Goal: Use online tool/utility: Use online tool/utility

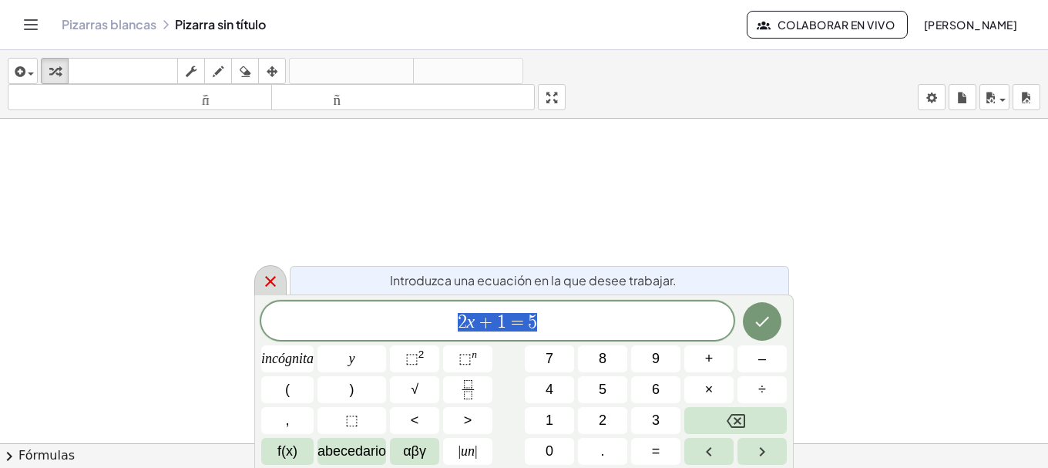
click at [278, 285] on icon at bounding box center [270, 281] width 18 height 18
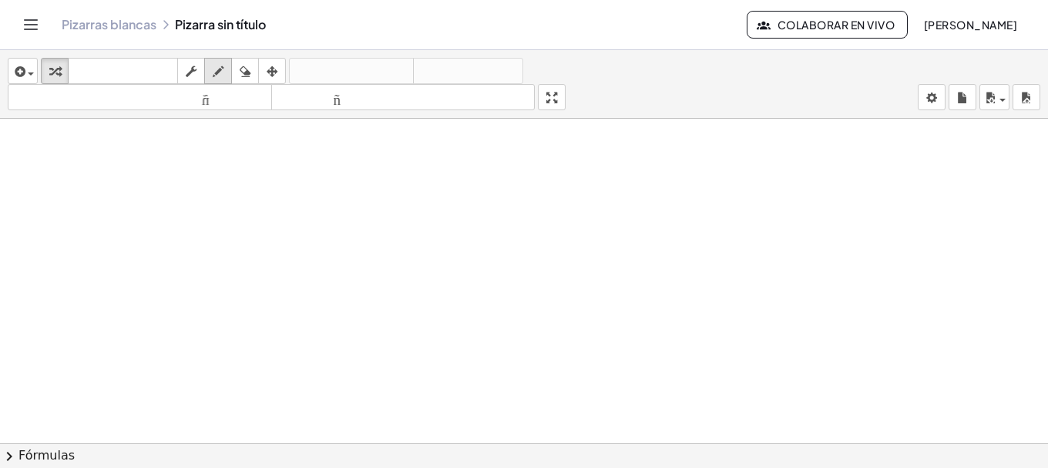
click at [213, 69] on icon "button" at bounding box center [218, 71] width 11 height 18
drag, startPoint x: 234, startPoint y: 234, endPoint x: 257, endPoint y: 233, distance: 23.1
drag, startPoint x: 241, startPoint y: 250, endPoint x: 240, endPoint y: 277, distance: 27.0
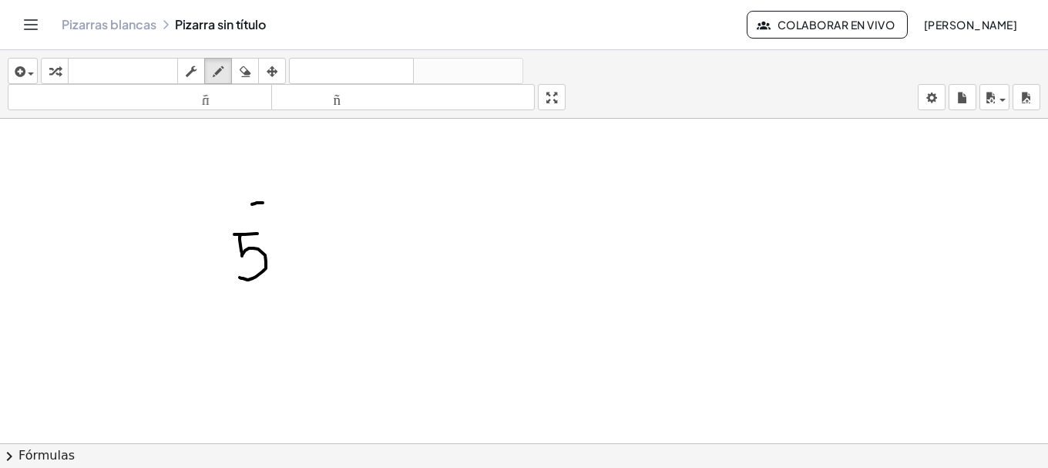
drag, startPoint x: 255, startPoint y: 203, endPoint x: 263, endPoint y: 203, distance: 7.7
drag, startPoint x: 267, startPoint y: 194, endPoint x: 282, endPoint y: 200, distance: 15.9
drag, startPoint x: 271, startPoint y: 205, endPoint x: 299, endPoint y: 204, distance: 27.7
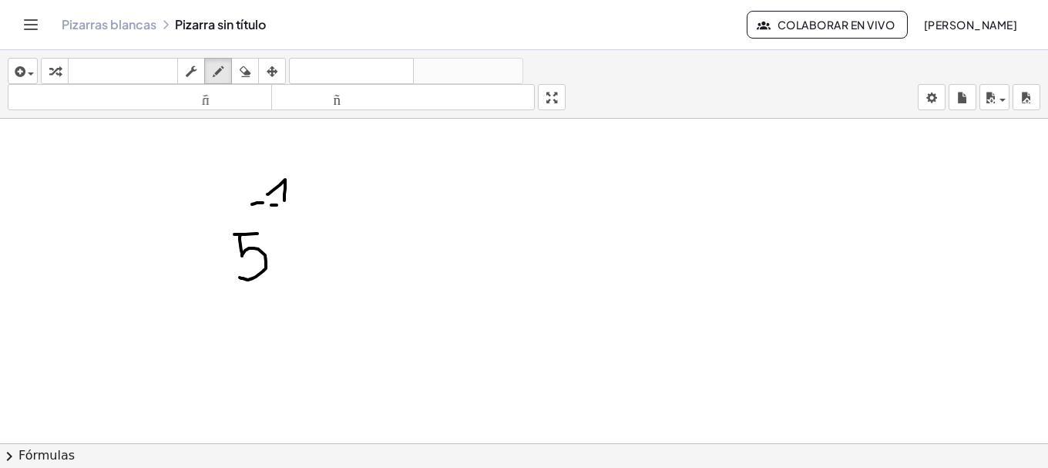
drag, startPoint x: 283, startPoint y: 213, endPoint x: 295, endPoint y: 233, distance: 22.5
drag, startPoint x: 572, startPoint y: 193, endPoint x: 561, endPoint y: 179, distance: 18.0
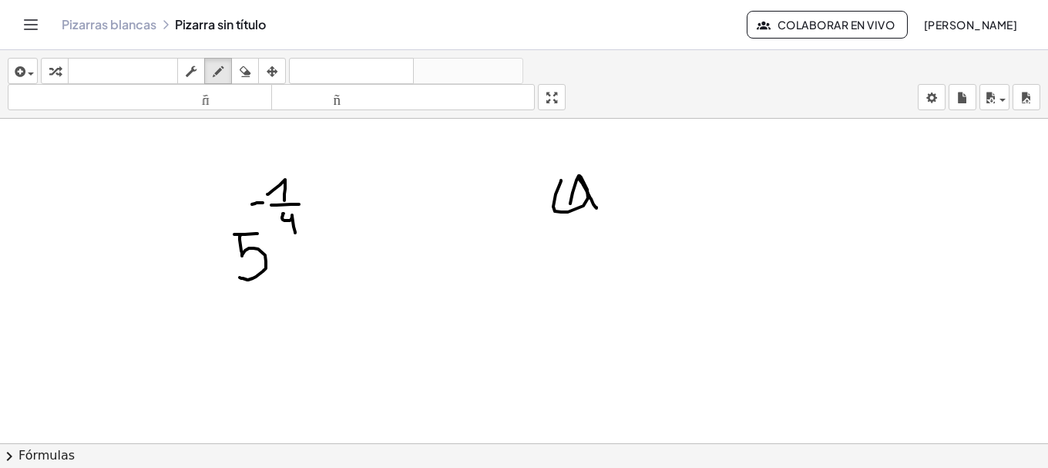
drag, startPoint x: 582, startPoint y: 183, endPoint x: 599, endPoint y: 209, distance: 30.6
drag, startPoint x: 539, startPoint y: 216, endPoint x: 615, endPoint y: 210, distance: 75.7
drag, startPoint x: 572, startPoint y: 234, endPoint x: 565, endPoint y: 273, distance: 39.8
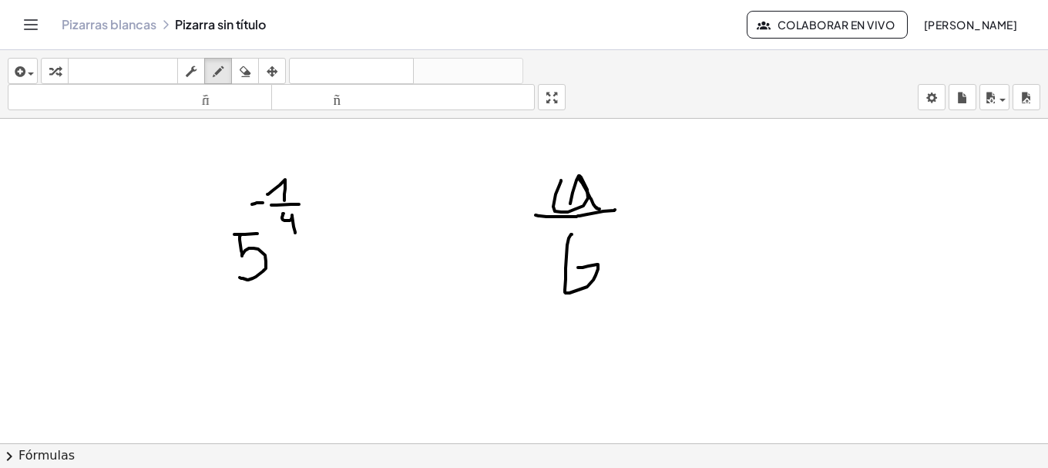
drag, startPoint x: 641, startPoint y: 137, endPoint x: 641, endPoint y: 155, distance: 17.7
drag, startPoint x: 643, startPoint y: 148, endPoint x: 652, endPoint y: 160, distance: 15.4
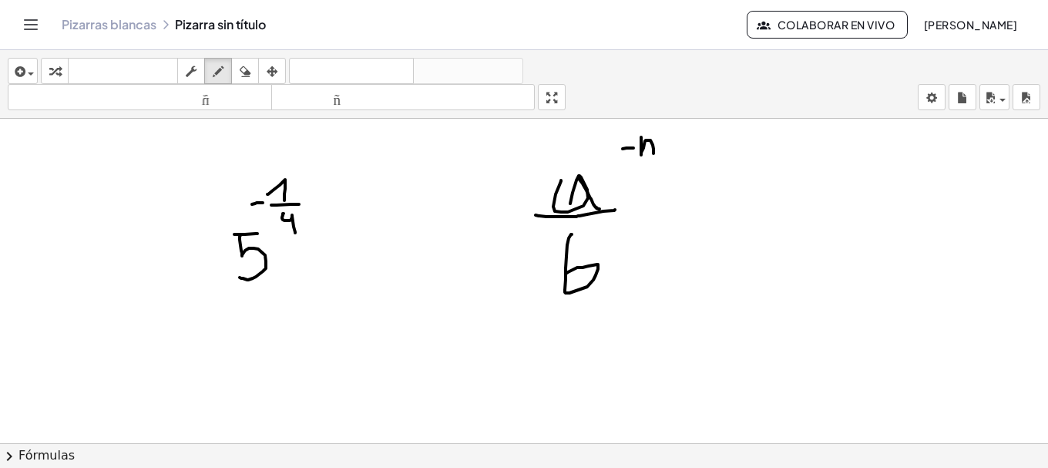
drag, startPoint x: 632, startPoint y: 160, endPoint x: 666, endPoint y: 155, distance: 34.3
drag, startPoint x: 639, startPoint y: 193, endPoint x: 668, endPoint y: 195, distance: 29.4
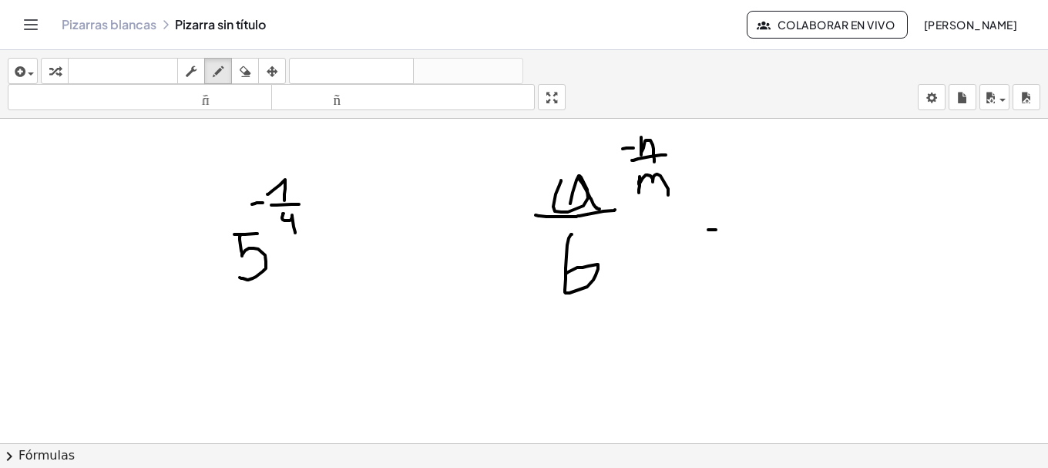
drag, startPoint x: 716, startPoint y: 230, endPoint x: 737, endPoint y: 229, distance: 21.6
drag, startPoint x: 713, startPoint y: 249, endPoint x: 737, endPoint y: 240, distance: 26.1
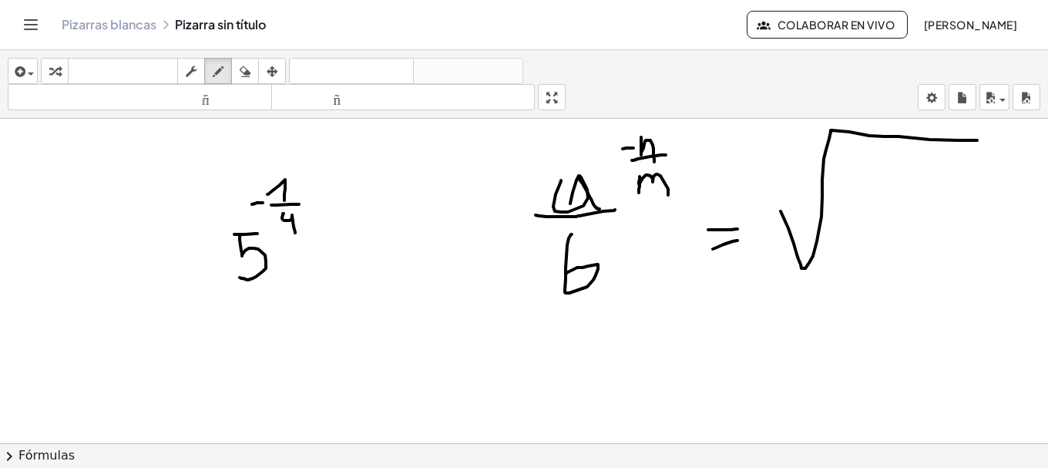
drag, startPoint x: 788, startPoint y: 228, endPoint x: 978, endPoint y: 174, distance: 197.8
drag, startPoint x: 776, startPoint y: 182, endPoint x: 790, endPoint y: 179, distance: 13.3
drag, startPoint x: 842, startPoint y: 220, endPoint x: 881, endPoint y: 282, distance: 73.7
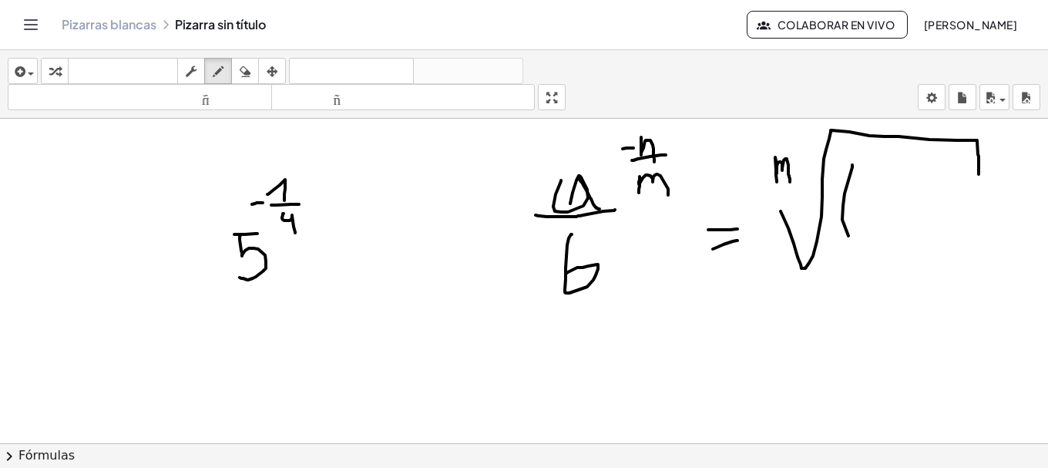
drag, startPoint x: 865, startPoint y: 229, endPoint x: 901, endPoint y: 223, distance: 36.6
drag, startPoint x: 873, startPoint y: 176, endPoint x: 876, endPoint y: 200, distance: 24.1
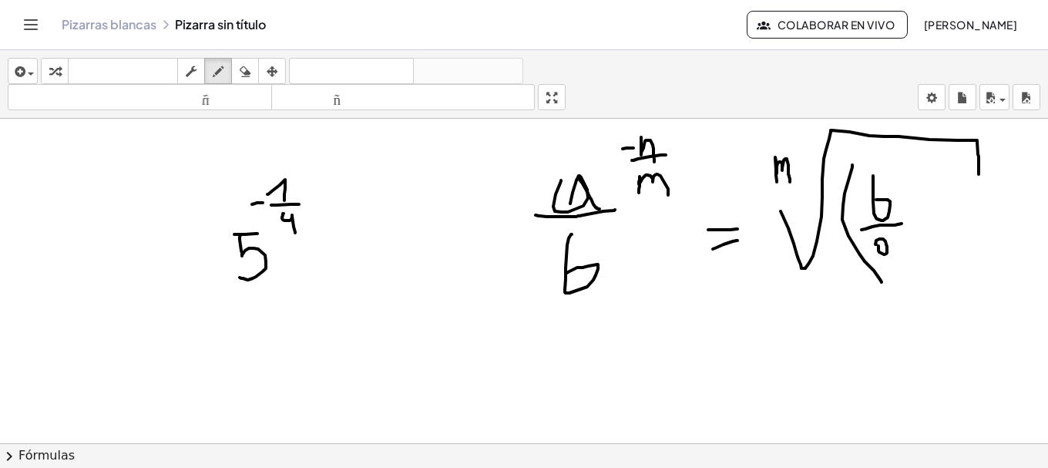
drag, startPoint x: 892, startPoint y: 250, endPoint x: 910, endPoint y: 228, distance: 28.4
drag, startPoint x: 934, startPoint y: 205, endPoint x: 911, endPoint y: 254, distance: 54.1
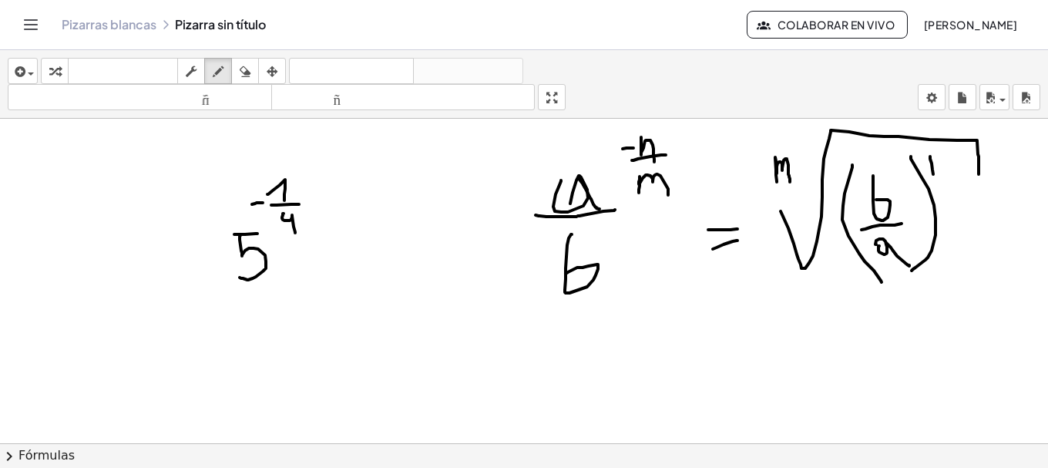
drag, startPoint x: 930, startPoint y: 156, endPoint x: 933, endPoint y: 174, distance: 18.0
drag, startPoint x: 934, startPoint y: 170, endPoint x: 948, endPoint y: 175, distance: 14.6
drag, startPoint x: 321, startPoint y: 242, endPoint x: 330, endPoint y: 238, distance: 9.3
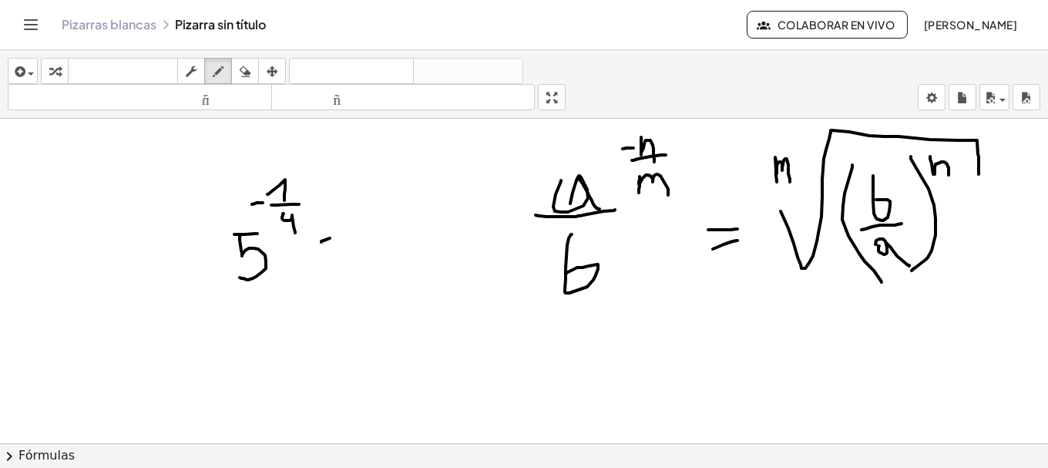
drag, startPoint x: 324, startPoint y: 252, endPoint x: 334, endPoint y: 249, distance: 9.7
drag, startPoint x: 230, startPoint y: 289, endPoint x: 260, endPoint y: 288, distance: 30.1
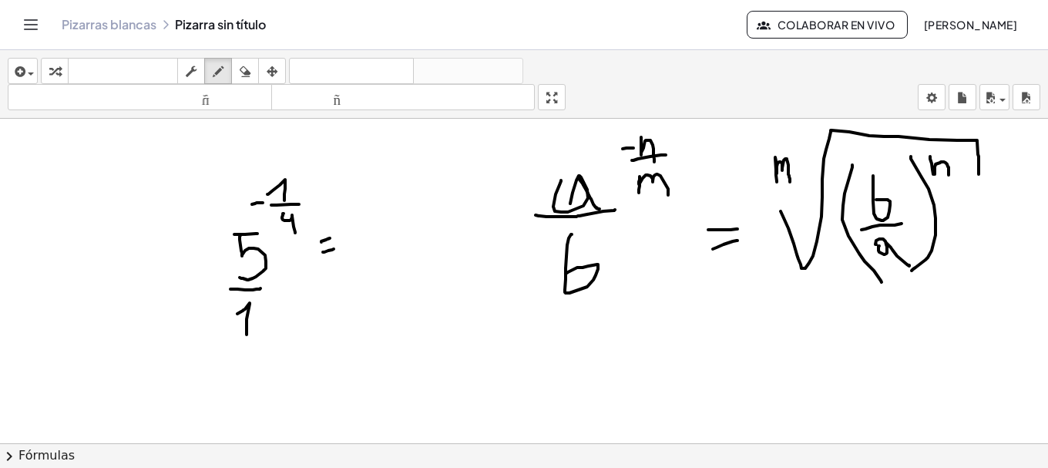
drag, startPoint x: 237, startPoint y: 314, endPoint x: 246, endPoint y: 334, distance: 22.8
drag, startPoint x: 350, startPoint y: 243, endPoint x: 507, endPoint y: 218, distance: 159.2
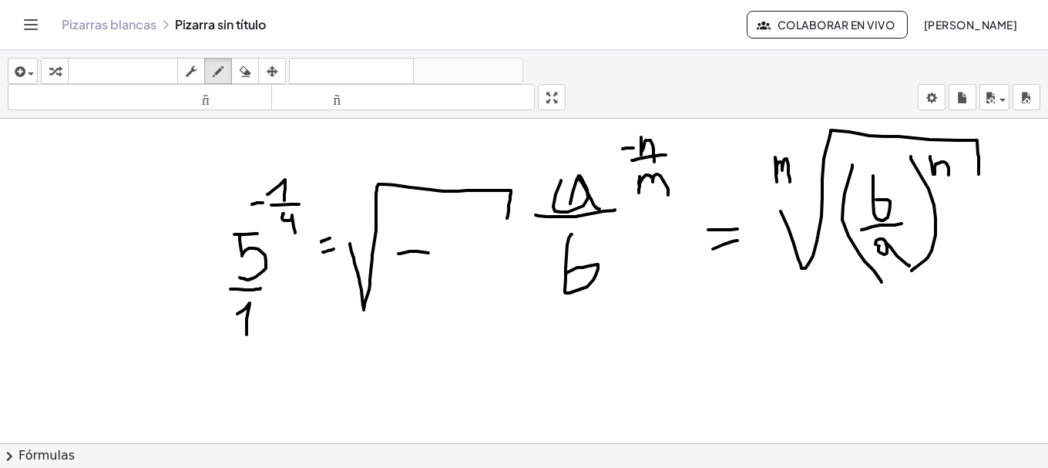
drag, startPoint x: 410, startPoint y: 251, endPoint x: 439, endPoint y: 254, distance: 29.4
drag, startPoint x: 696, startPoint y: 336, endPoint x: 719, endPoint y: 334, distance: 23.2
drag, startPoint x: 750, startPoint y: 334, endPoint x: 716, endPoint y: 349, distance: 36.9
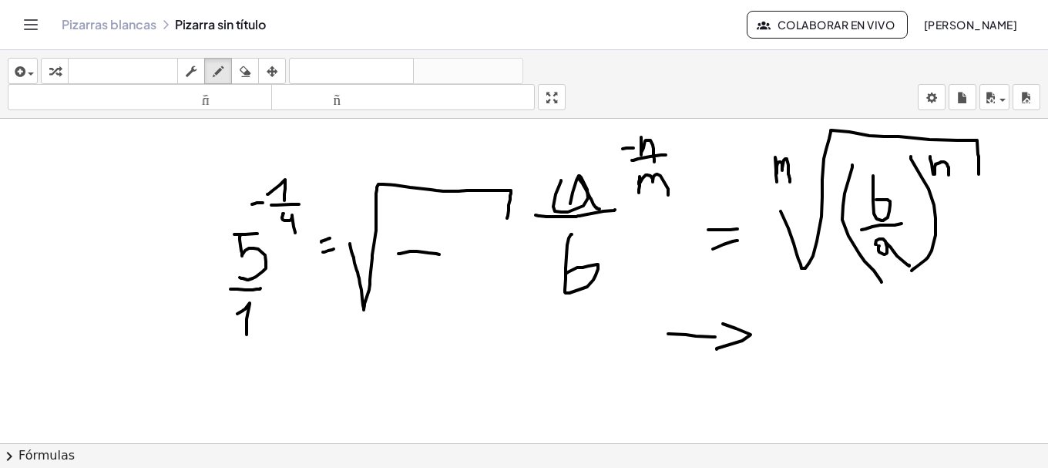
drag, startPoint x: 407, startPoint y: 271, endPoint x: 441, endPoint y: 271, distance: 33.9
drag, startPoint x: 411, startPoint y: 273, endPoint x: 406, endPoint y: 308, distance: 35.0
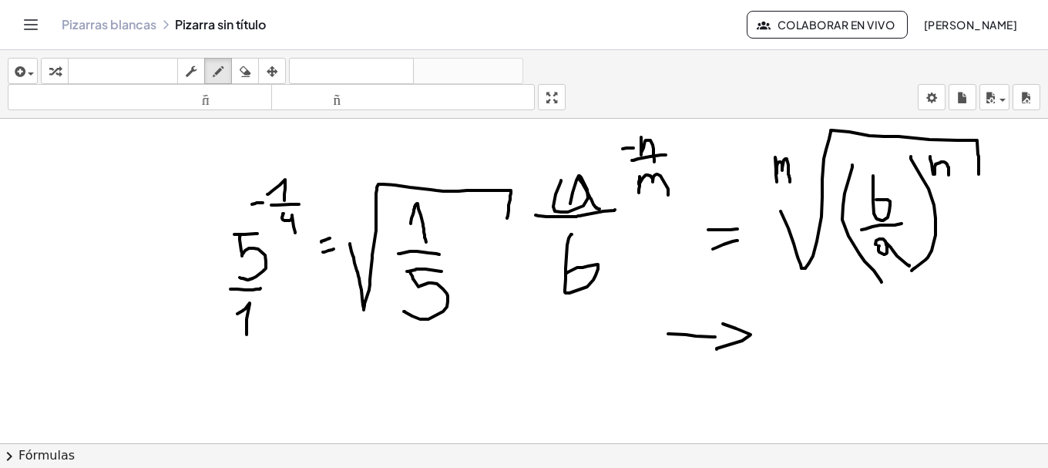
drag, startPoint x: 411, startPoint y: 223, endPoint x: 426, endPoint y: 243, distance: 24.7
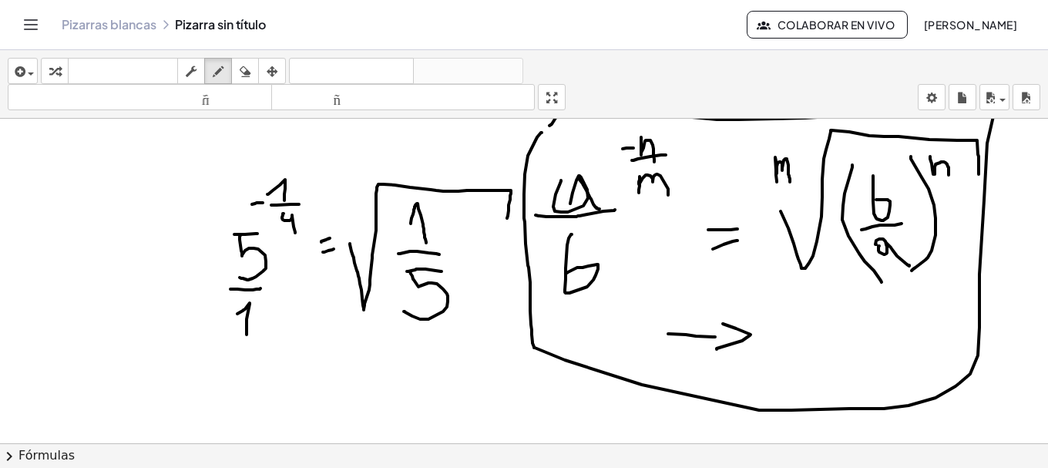
drag, startPoint x: 542, startPoint y: 132, endPoint x: 535, endPoint y: 149, distance: 17.3
drag, startPoint x: 309, startPoint y: 189, endPoint x: 323, endPoint y: 193, distance: 14.2
drag, startPoint x: 310, startPoint y: 214, endPoint x: 325, endPoint y: 226, distance: 18.6
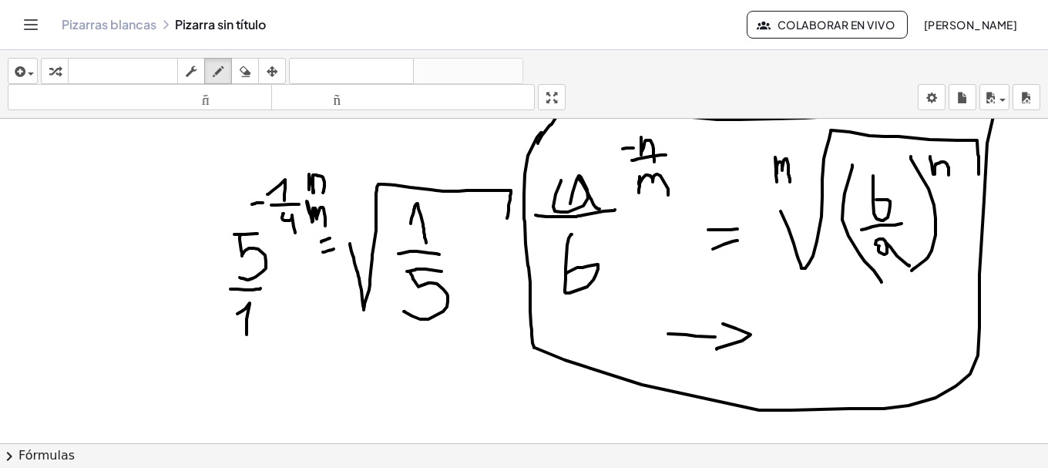
drag, startPoint x: 188, startPoint y: 256, endPoint x: 190, endPoint y: 248, distance: 8.0
drag, startPoint x: 210, startPoint y: 255, endPoint x: 216, endPoint y: 266, distance: 12.4
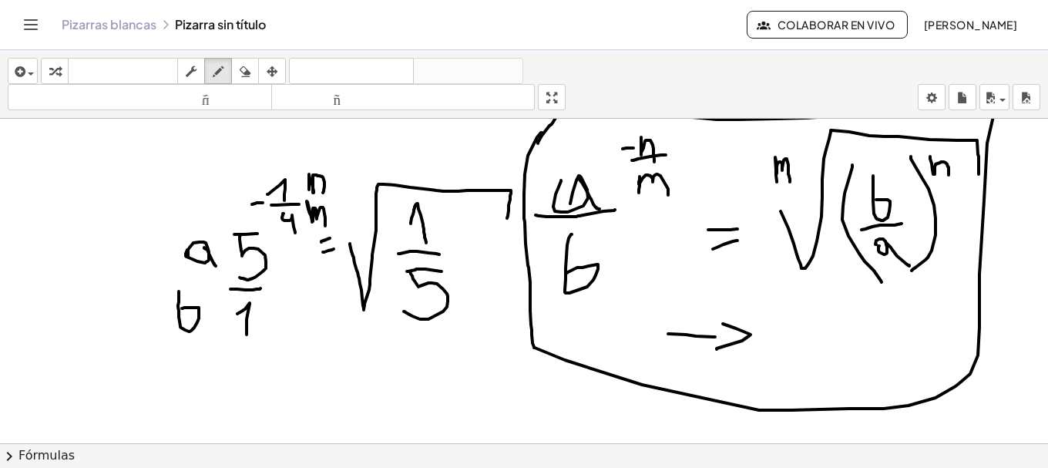
drag, startPoint x: 179, startPoint y: 291, endPoint x: 180, endPoint y: 309, distance: 17.8
